Goal: Find specific page/section: Find specific page/section

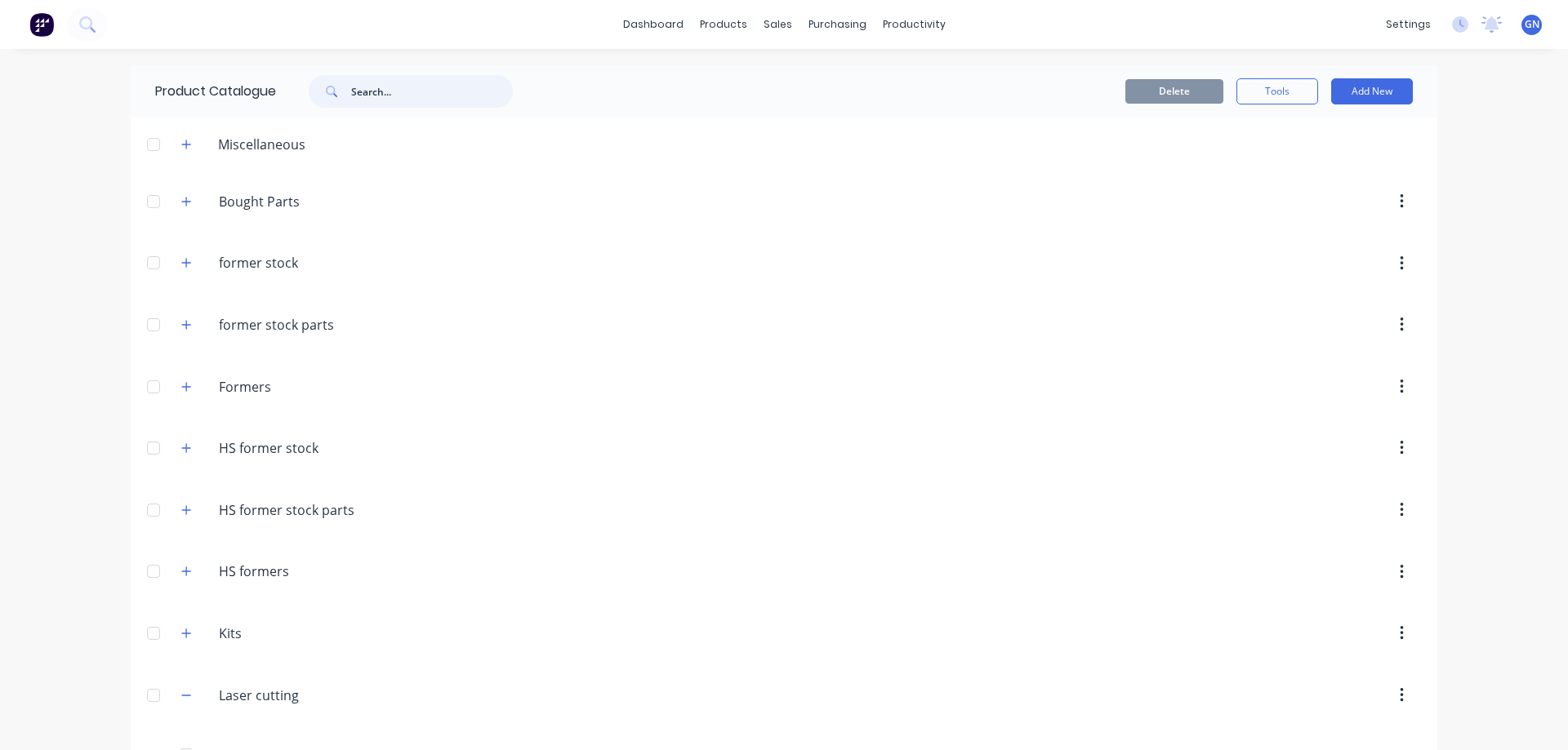
click at [376, 92] on input "text" at bounding box center [432, 91] width 162 height 33
type input "auto"
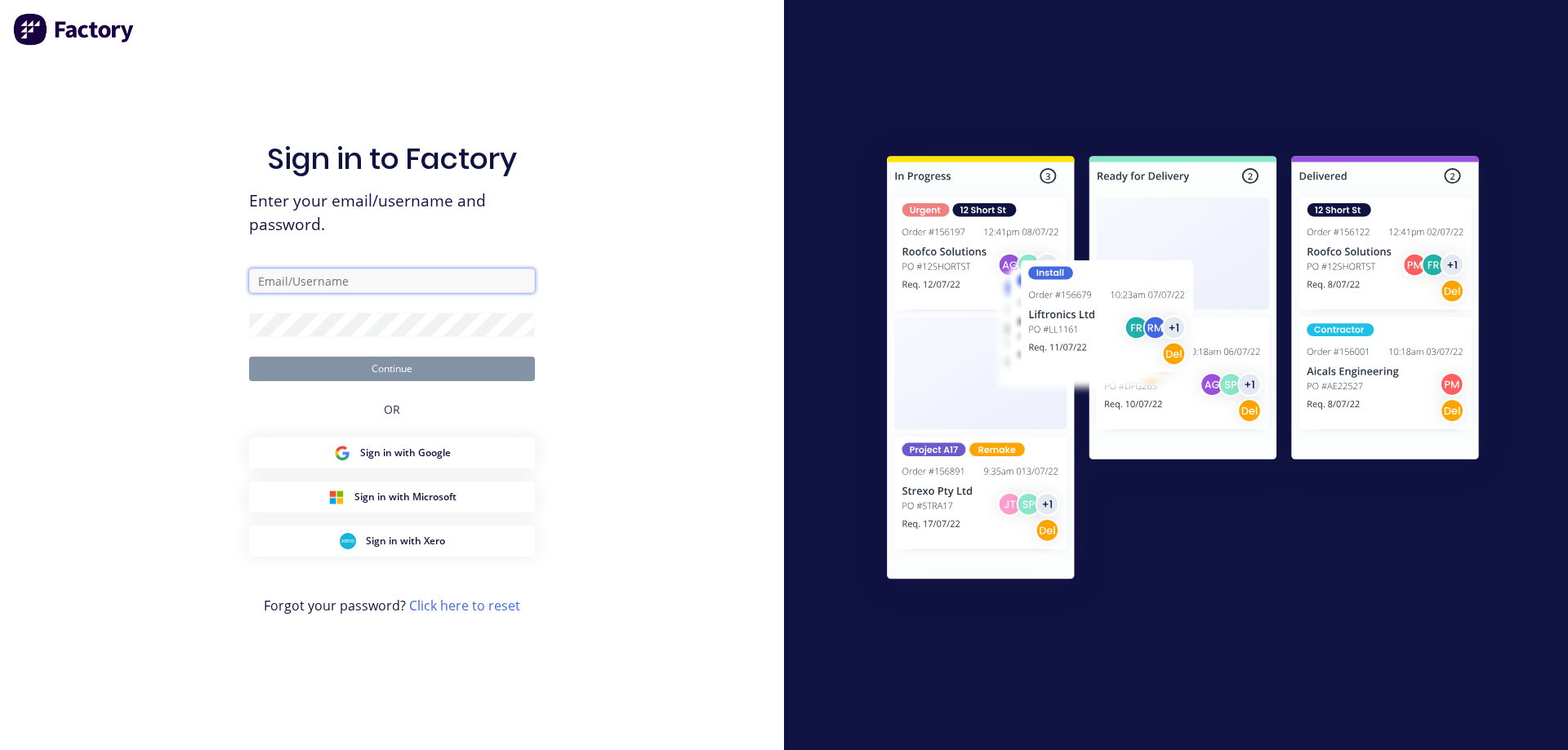
type input "[PERSON_NAME][EMAIL_ADDRESS][DOMAIN_NAME]"
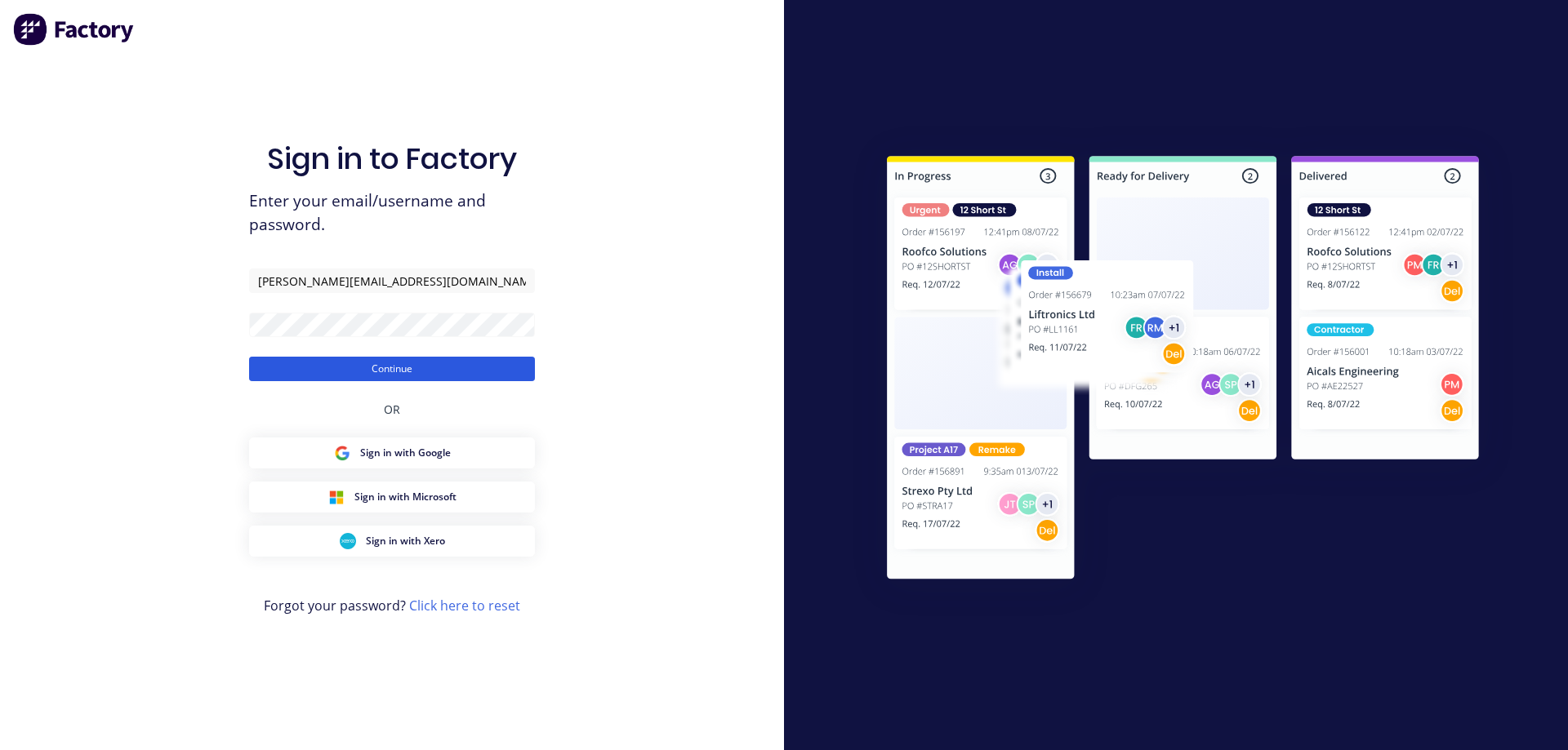
click at [397, 370] on button "Continue" at bounding box center [392, 369] width 286 height 25
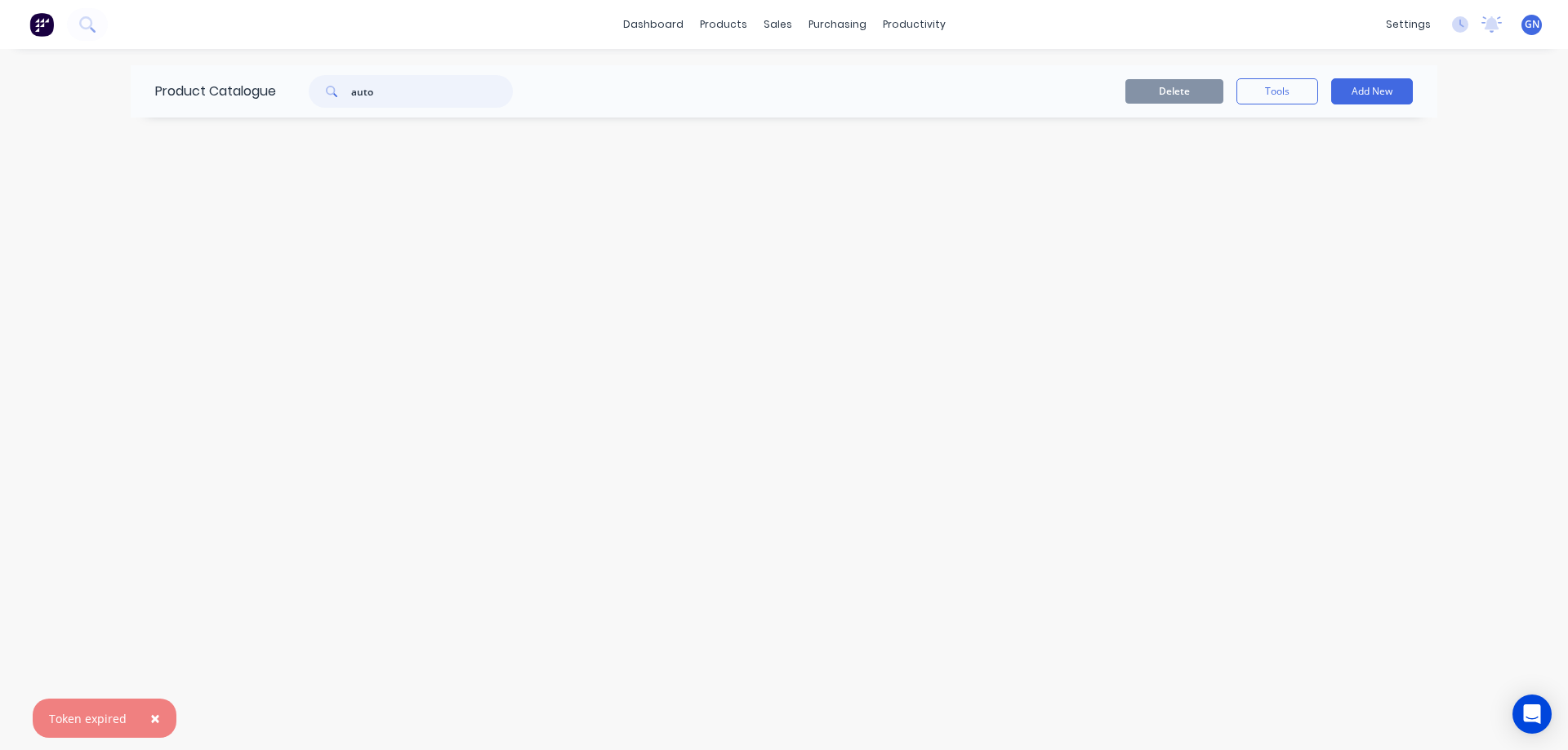
click at [407, 91] on input "auto" at bounding box center [432, 91] width 162 height 33
type input "auto"
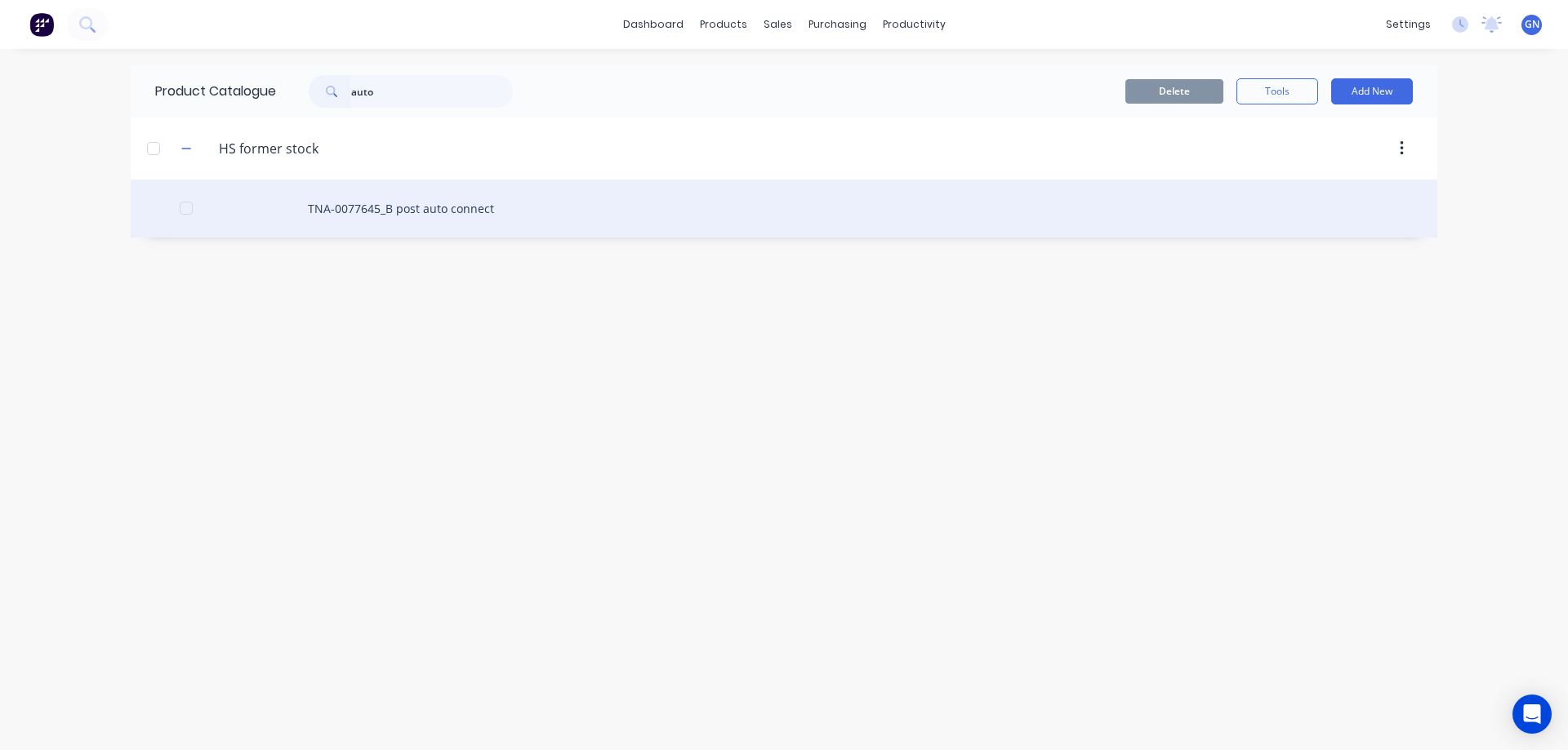
click at [445, 213] on div "TNA-0077645_B post auto connect" at bounding box center [784, 208] width 1307 height 58
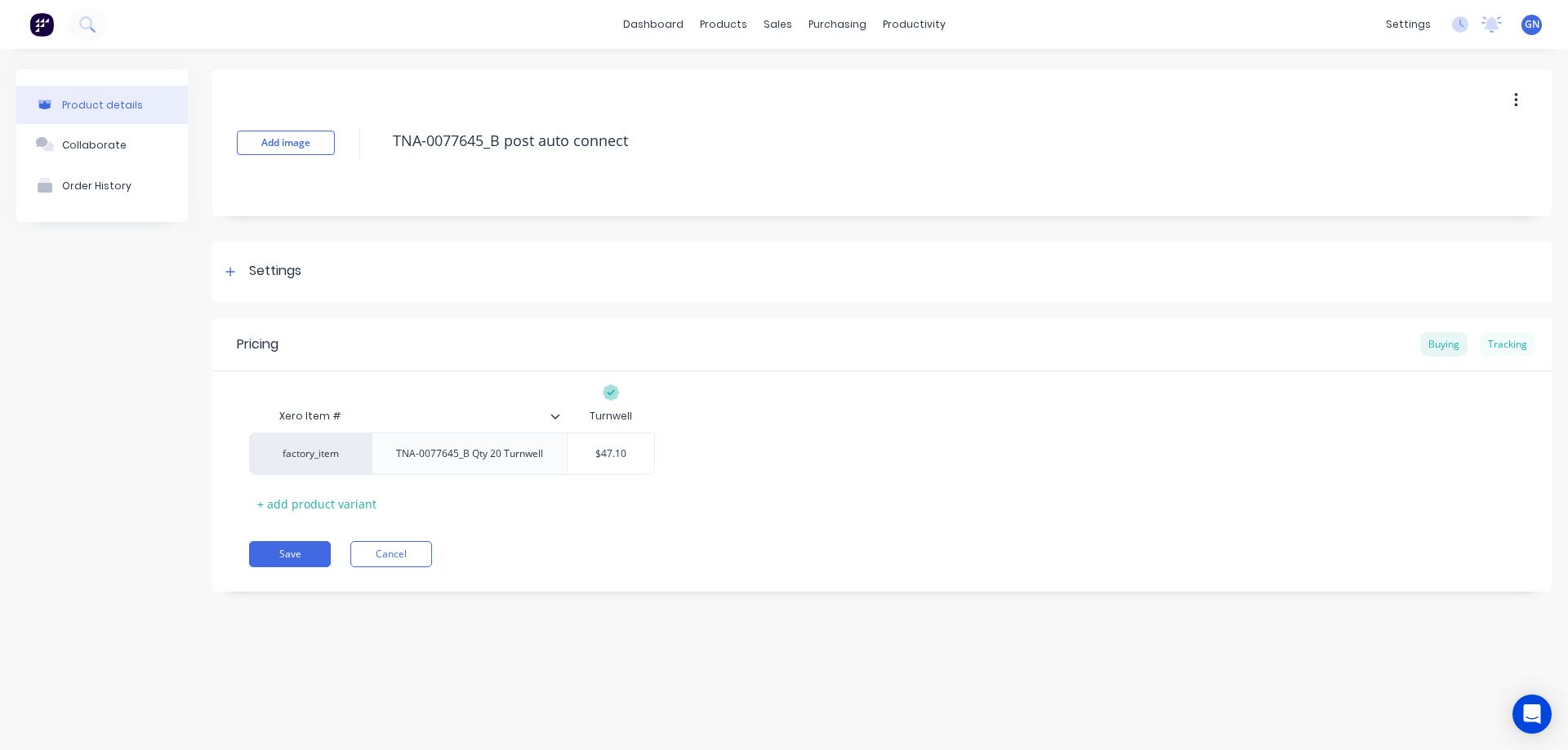
click at [1504, 343] on div "Tracking" at bounding box center [1507, 344] width 55 height 25
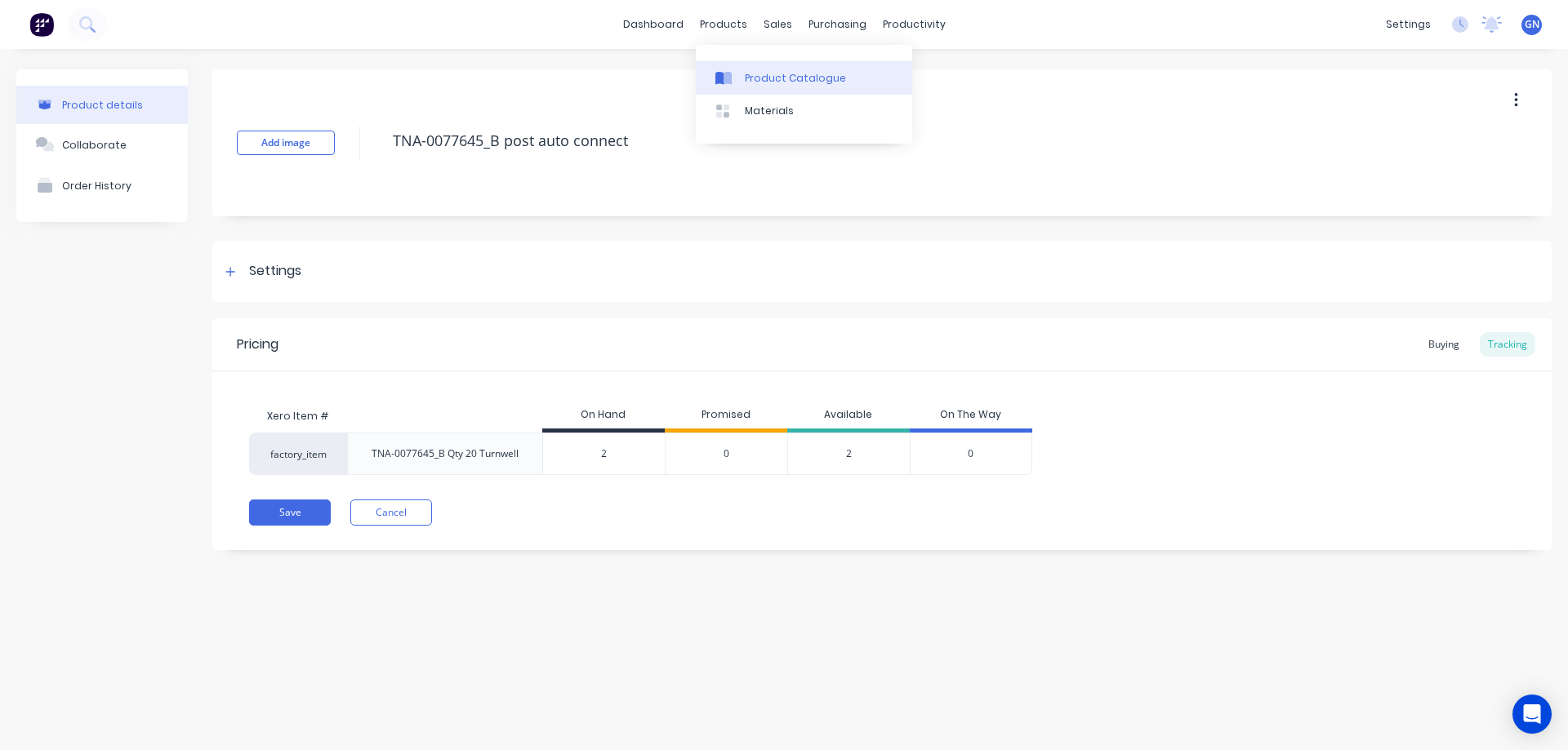
click at [775, 72] on div "Product Catalogue" at bounding box center [795, 78] width 102 height 15
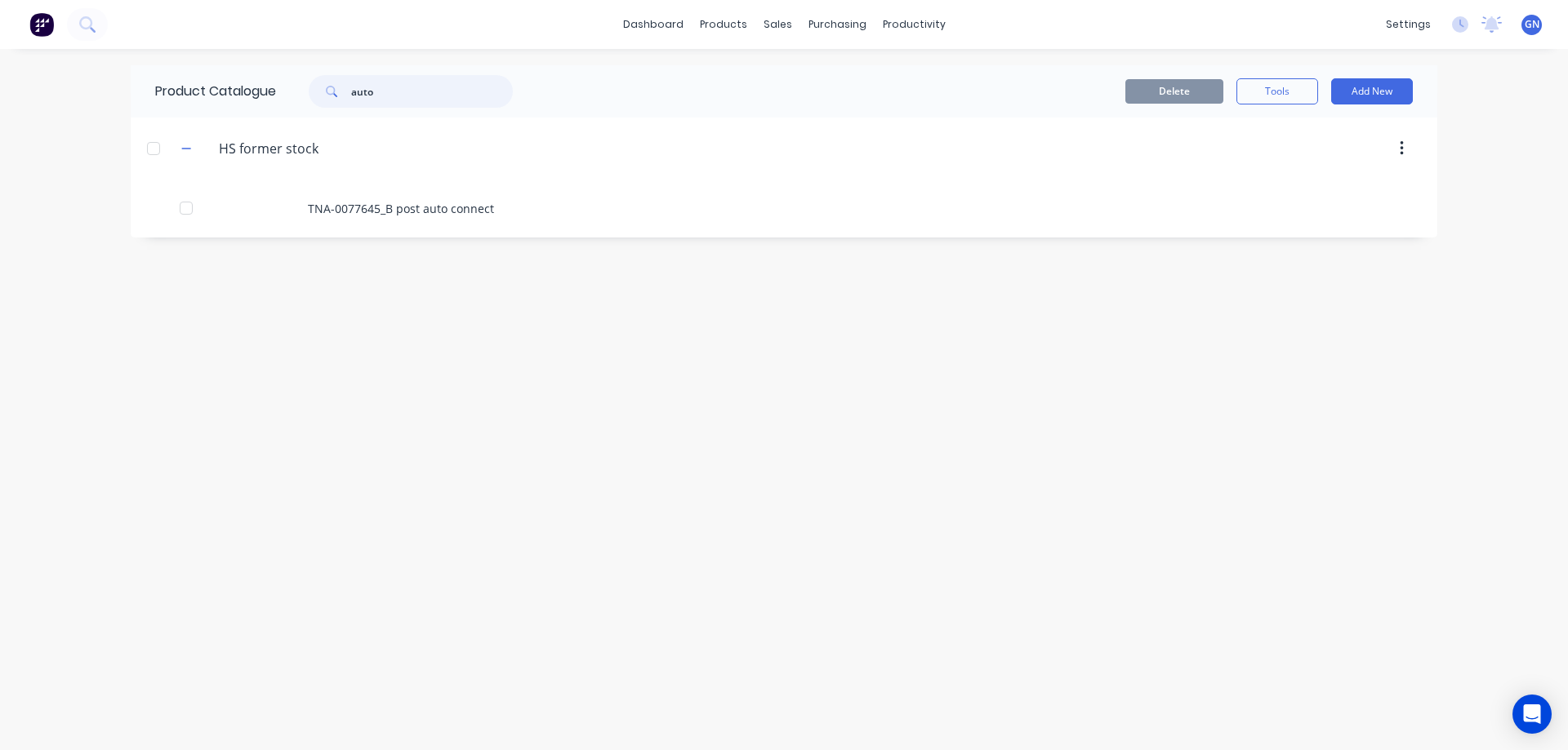
drag, startPoint x: 332, startPoint y: 91, endPoint x: 304, endPoint y: 90, distance: 28.0
click at [304, 93] on div "auto" at bounding box center [403, 91] width 221 height 33
